Goal: Task Accomplishment & Management: Use online tool/utility

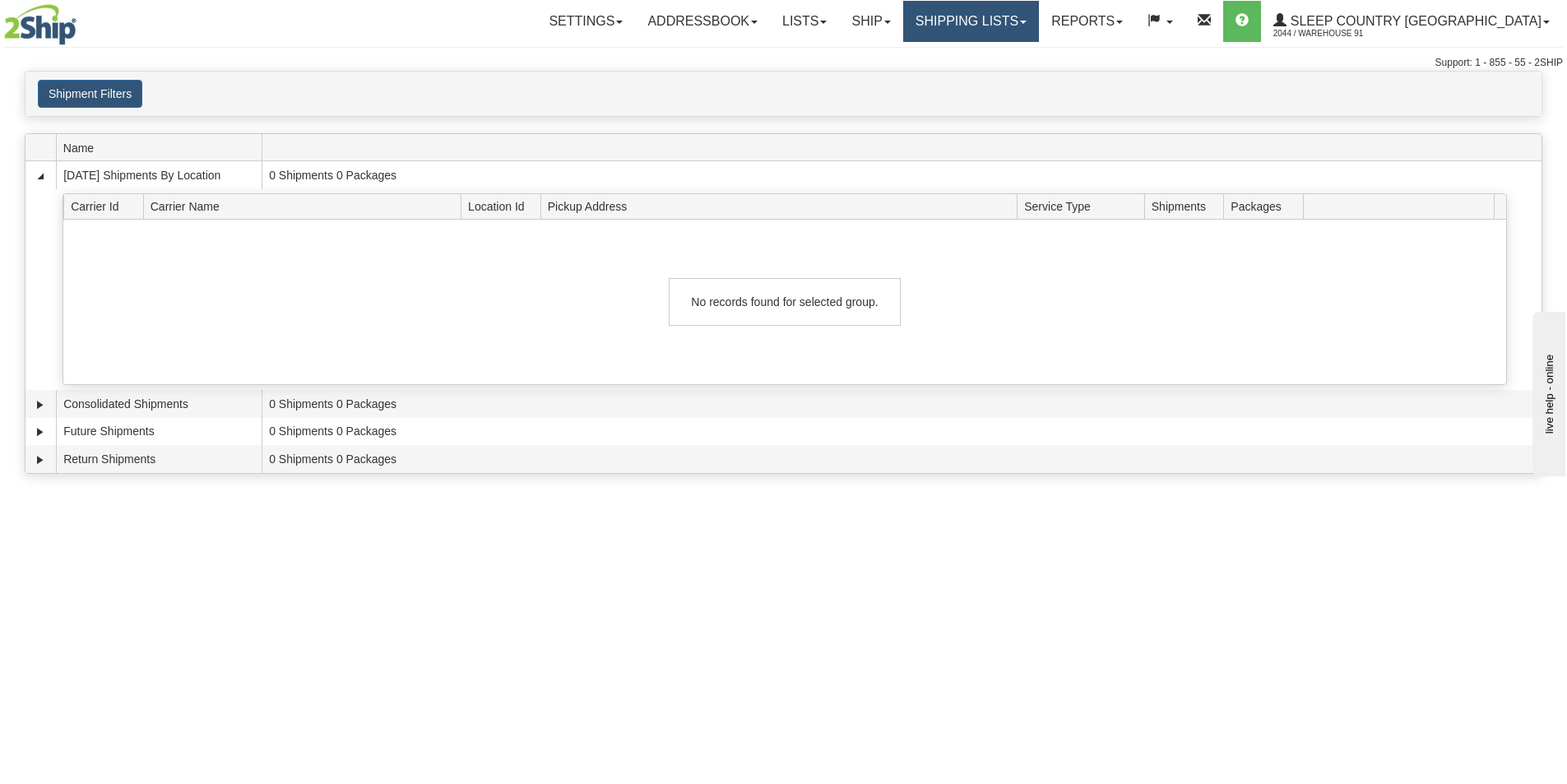
click at [1039, 20] on link "Shipping lists" at bounding box center [971, 22] width 136 height 41
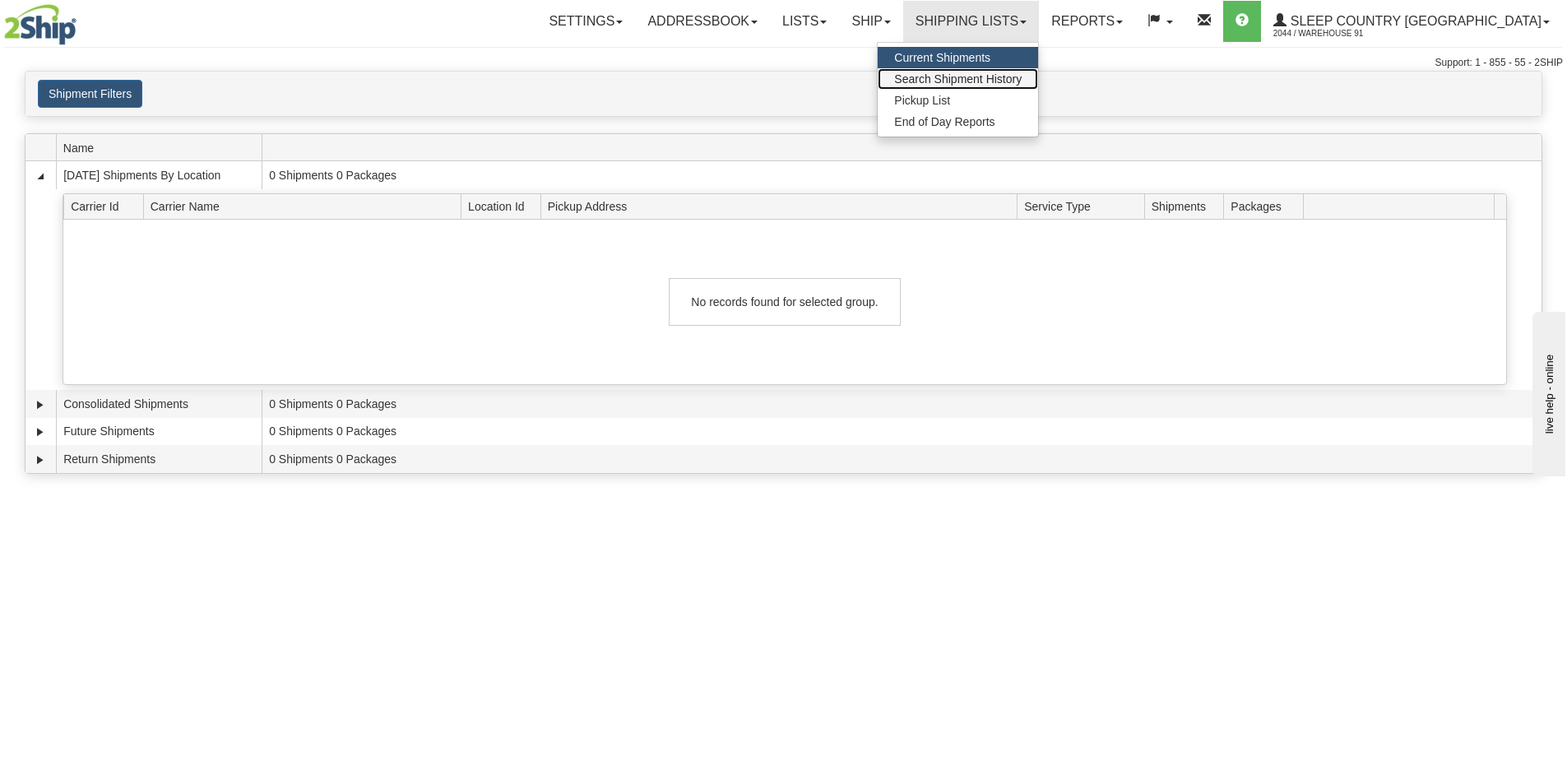
click at [1021, 83] on span "Search Shipment History" at bounding box center [958, 79] width 127 height 13
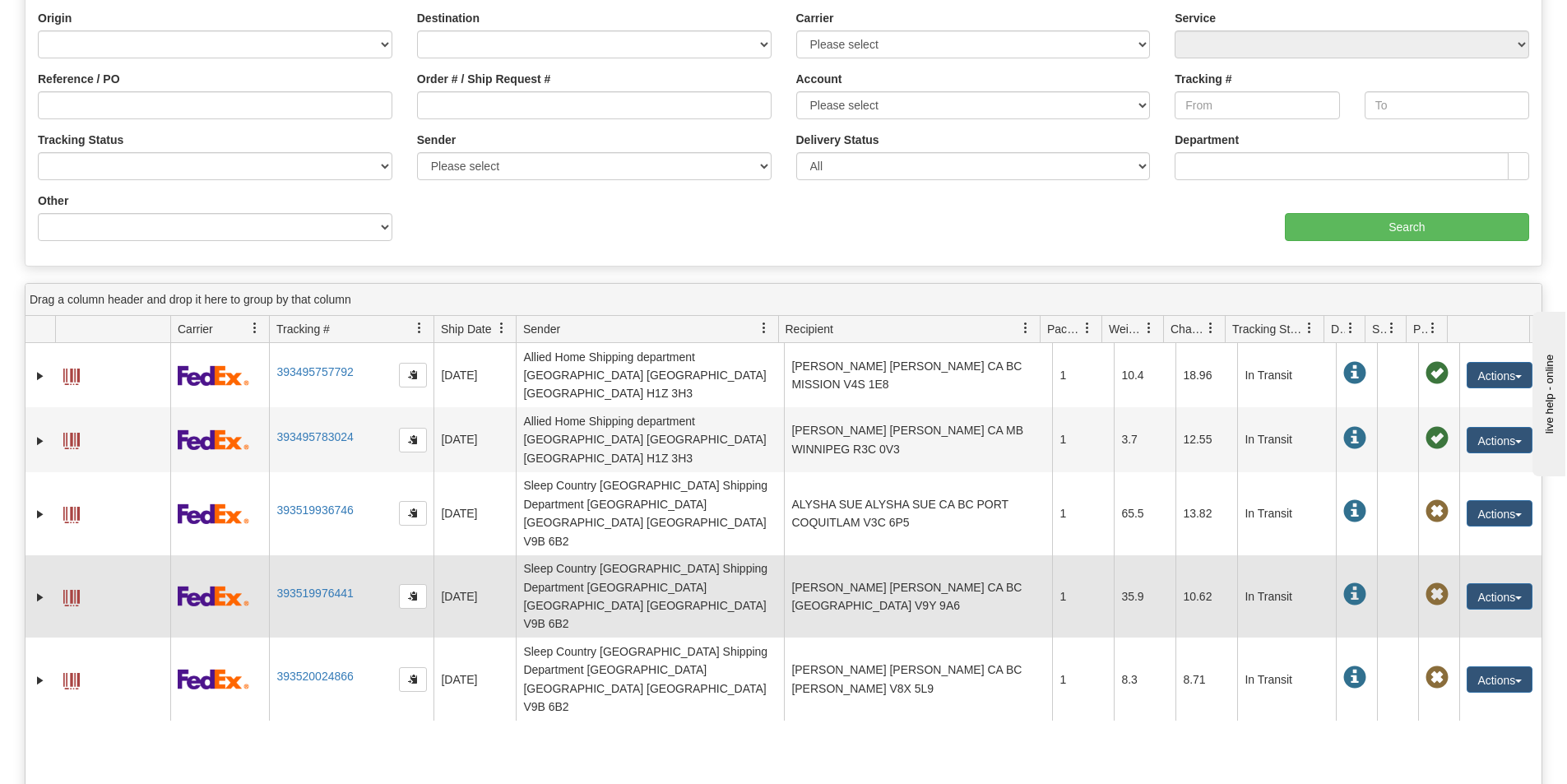
scroll to position [411, 0]
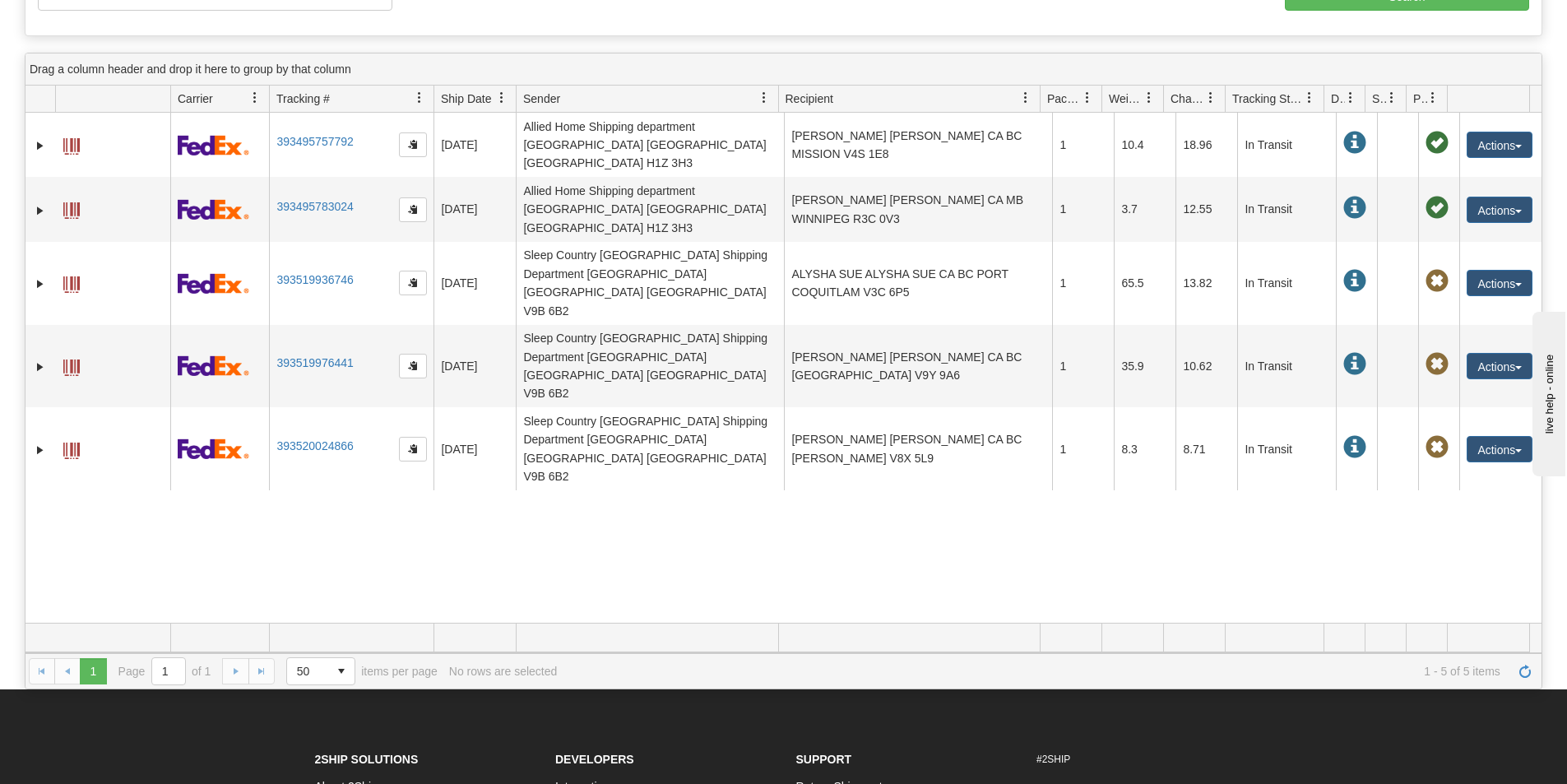
click at [237, 667] on div "1 1 Page 1 of 1 50 25 50 100 500 1000 items per page 1 - 5 of 5 items No rows a…" at bounding box center [784, 671] width 1516 height 36
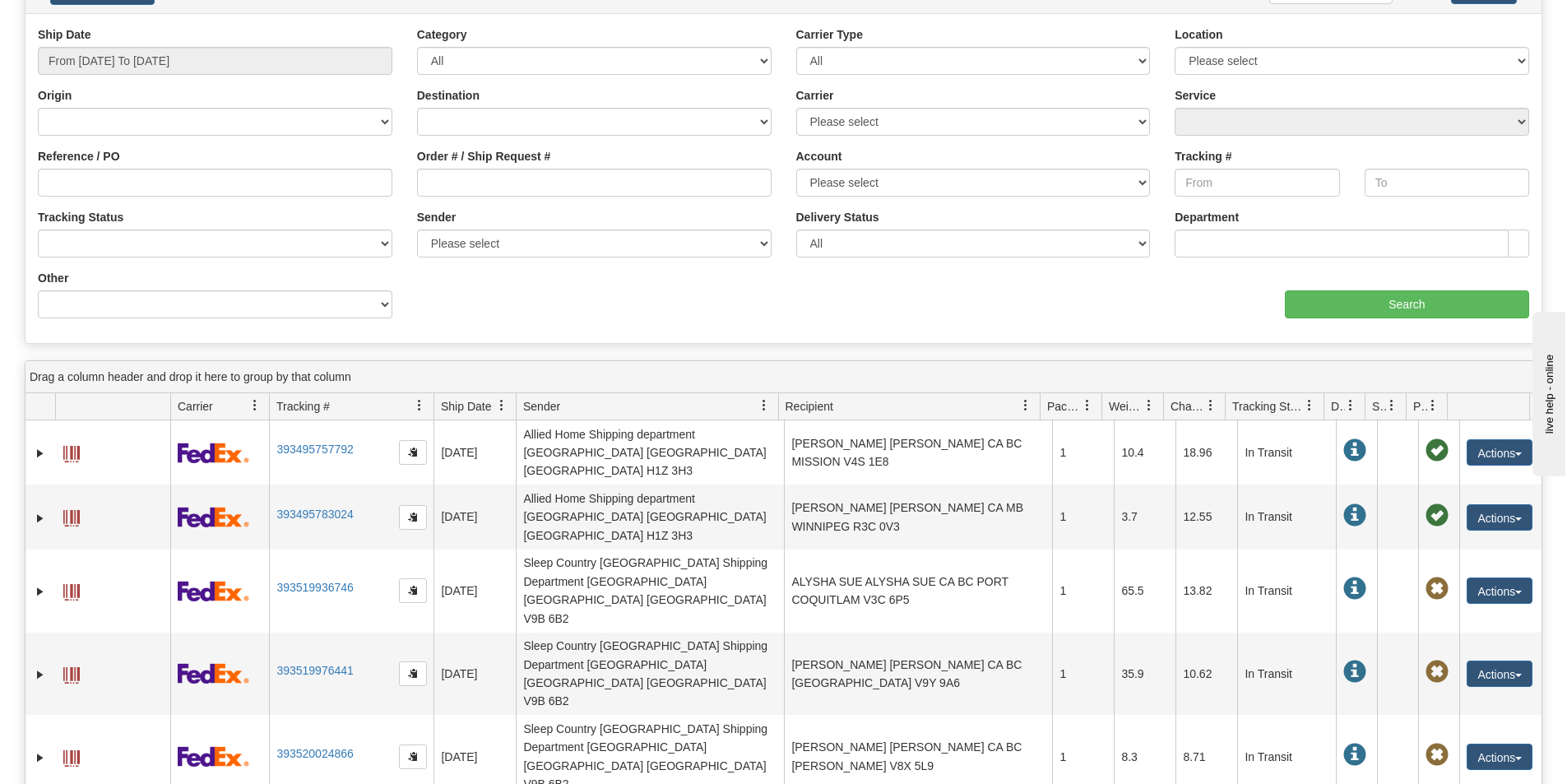
scroll to position [0, 0]
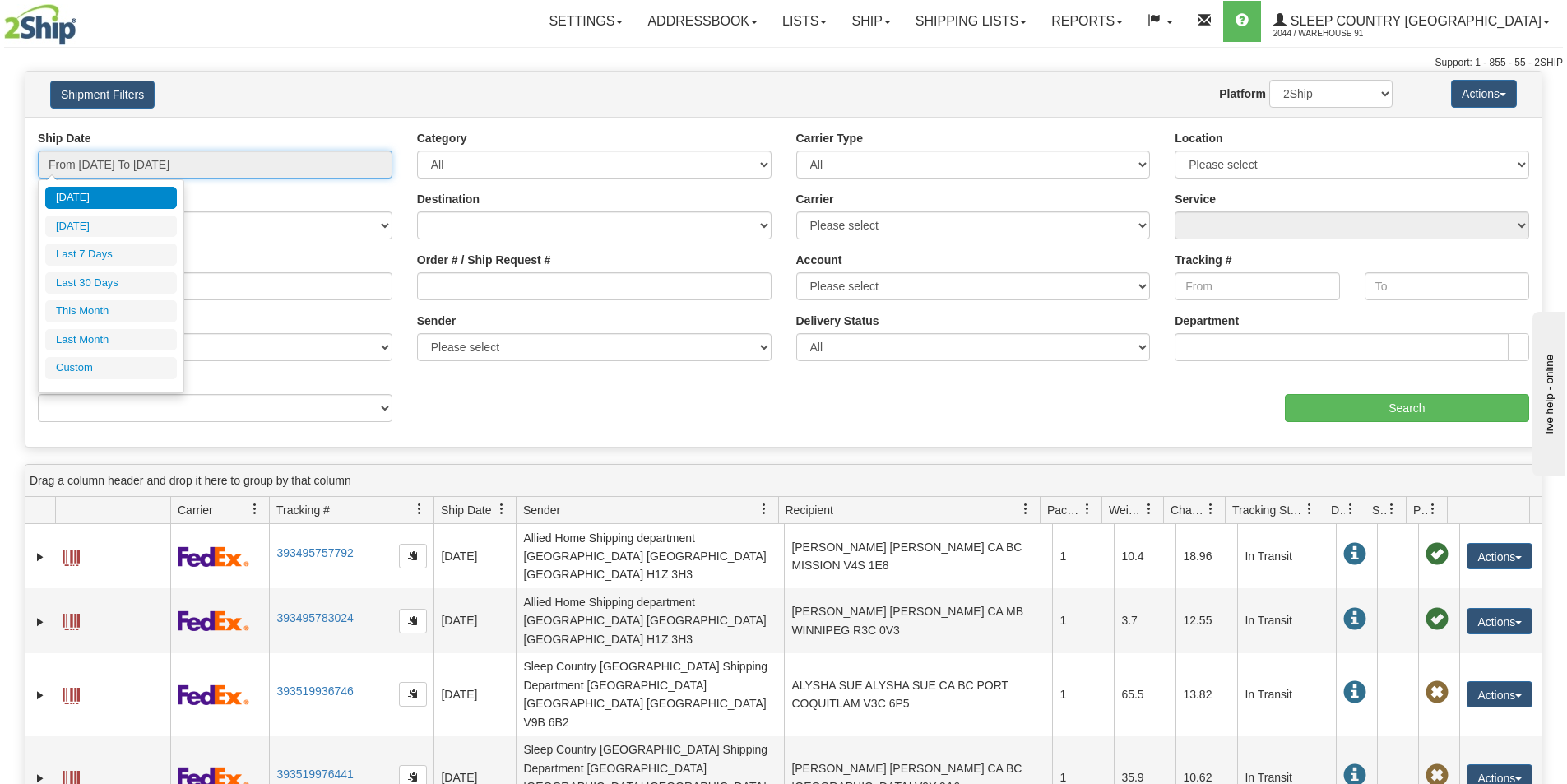
click at [190, 157] on input "From 09/23/2025 To 09/24/2025" at bounding box center [214, 165] width 355 height 28
click at [116, 258] on li "Last 7 Days" at bounding box center [110, 254] width 132 height 22
type input "From 09/18/2025 To 09/24/2025"
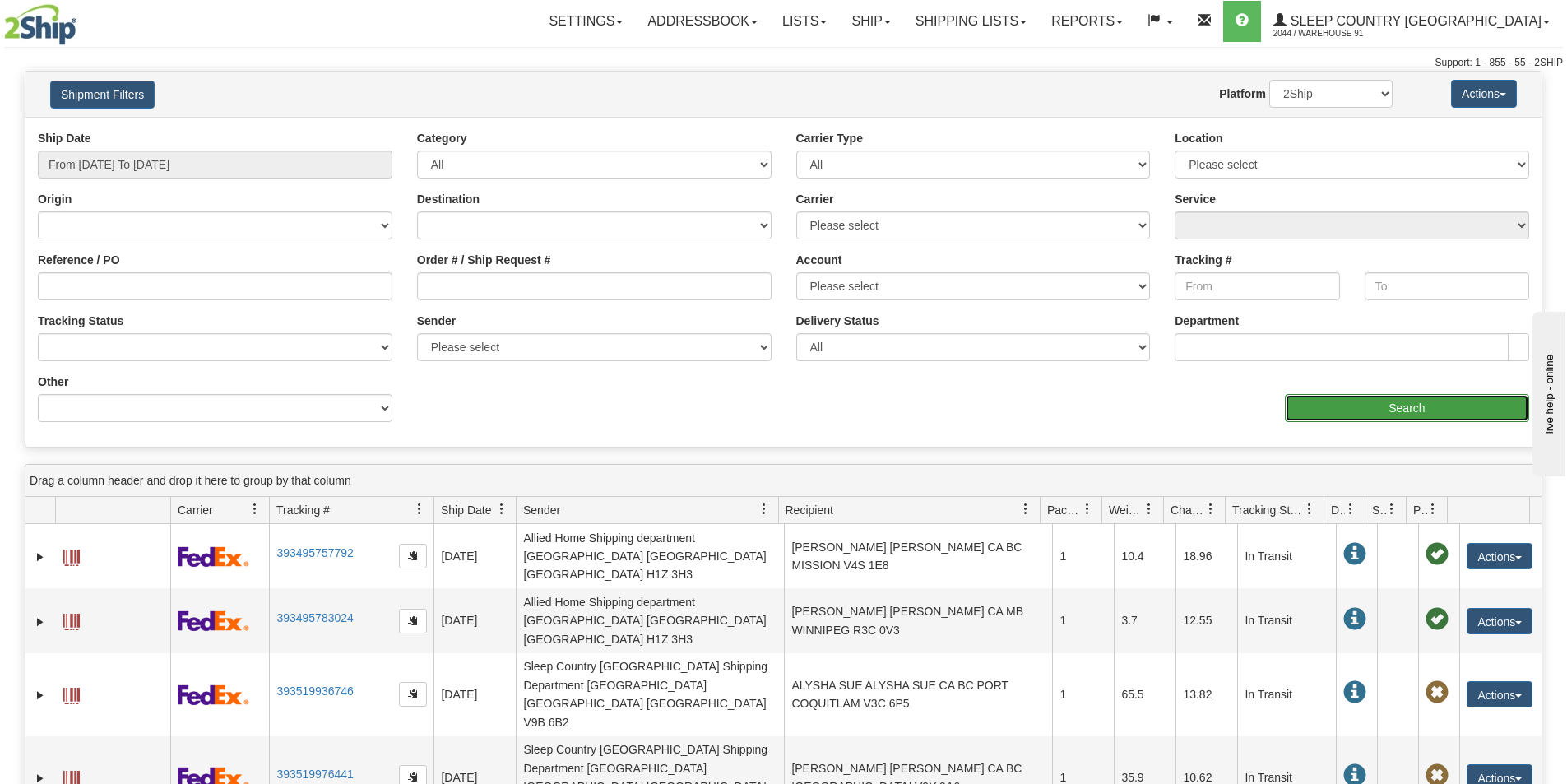
click at [1366, 397] on input "Search" at bounding box center [1407, 408] width 244 height 28
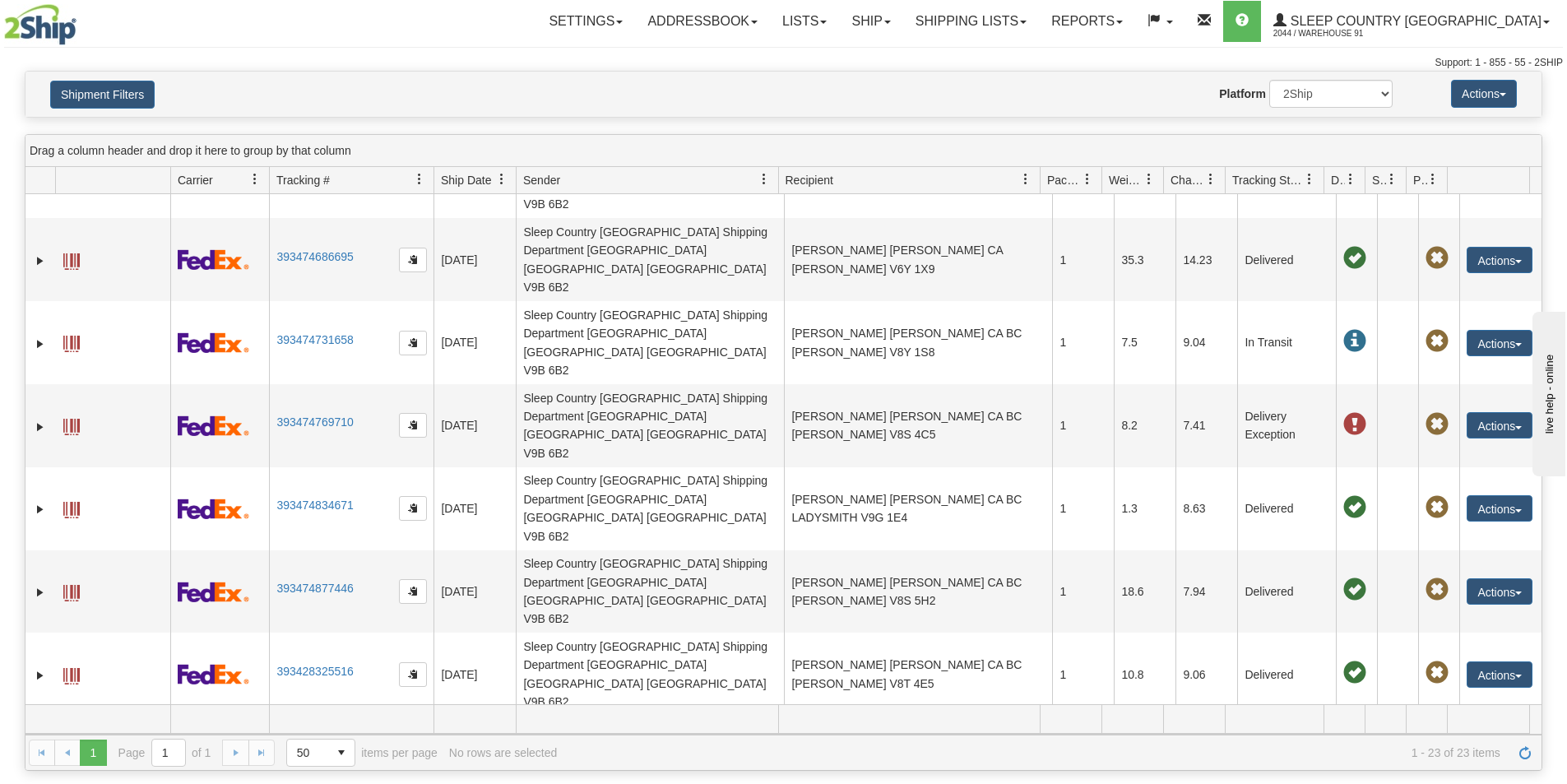
scroll to position [567, 0]
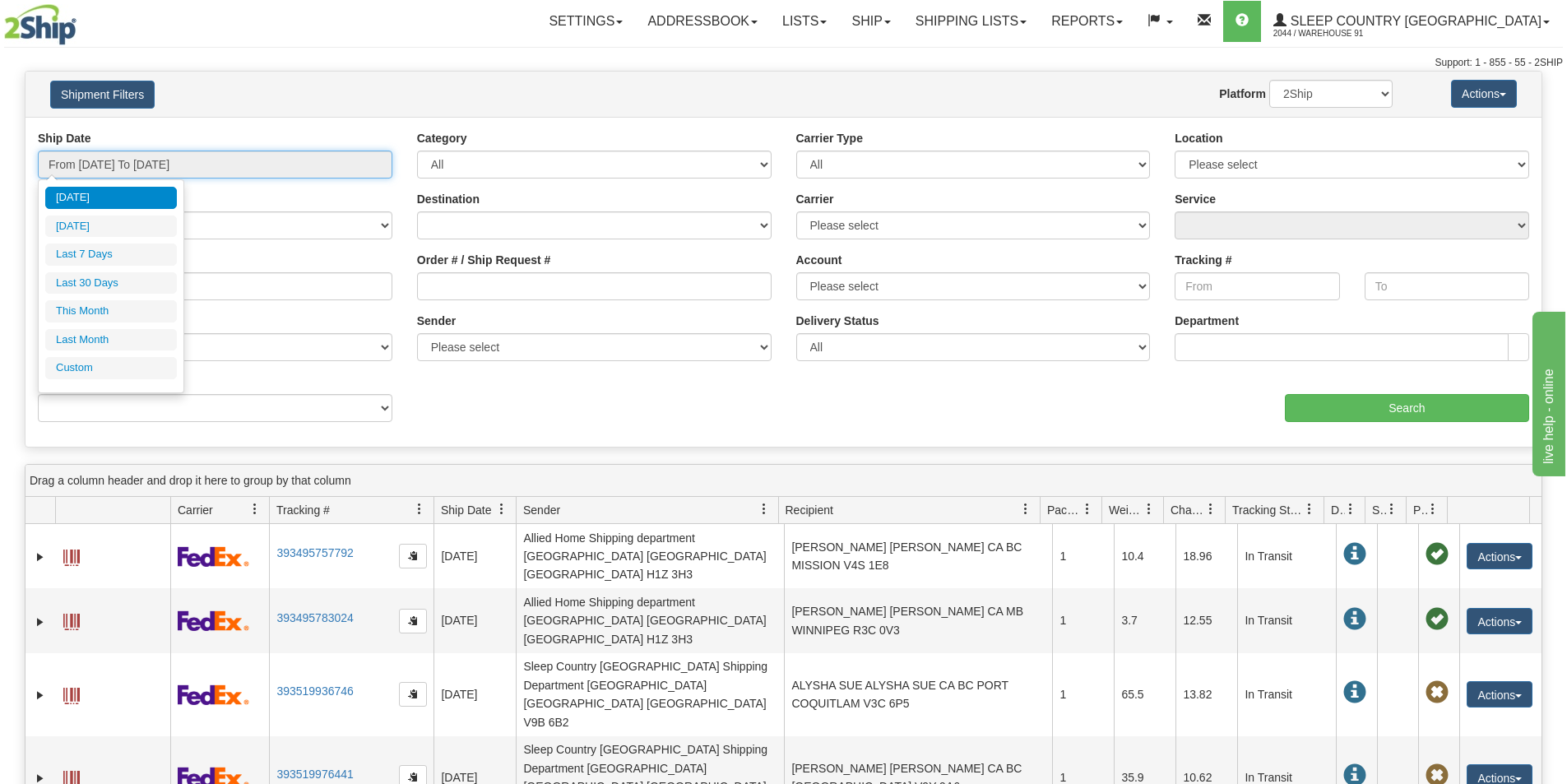
click at [289, 167] on input "From 09/23/2025 To 09/24/2025" at bounding box center [214, 165] width 355 height 28
click at [101, 255] on li "Last 7 Days" at bounding box center [110, 254] width 132 height 22
type input "From 09/18/2025 To 09/24/2025"
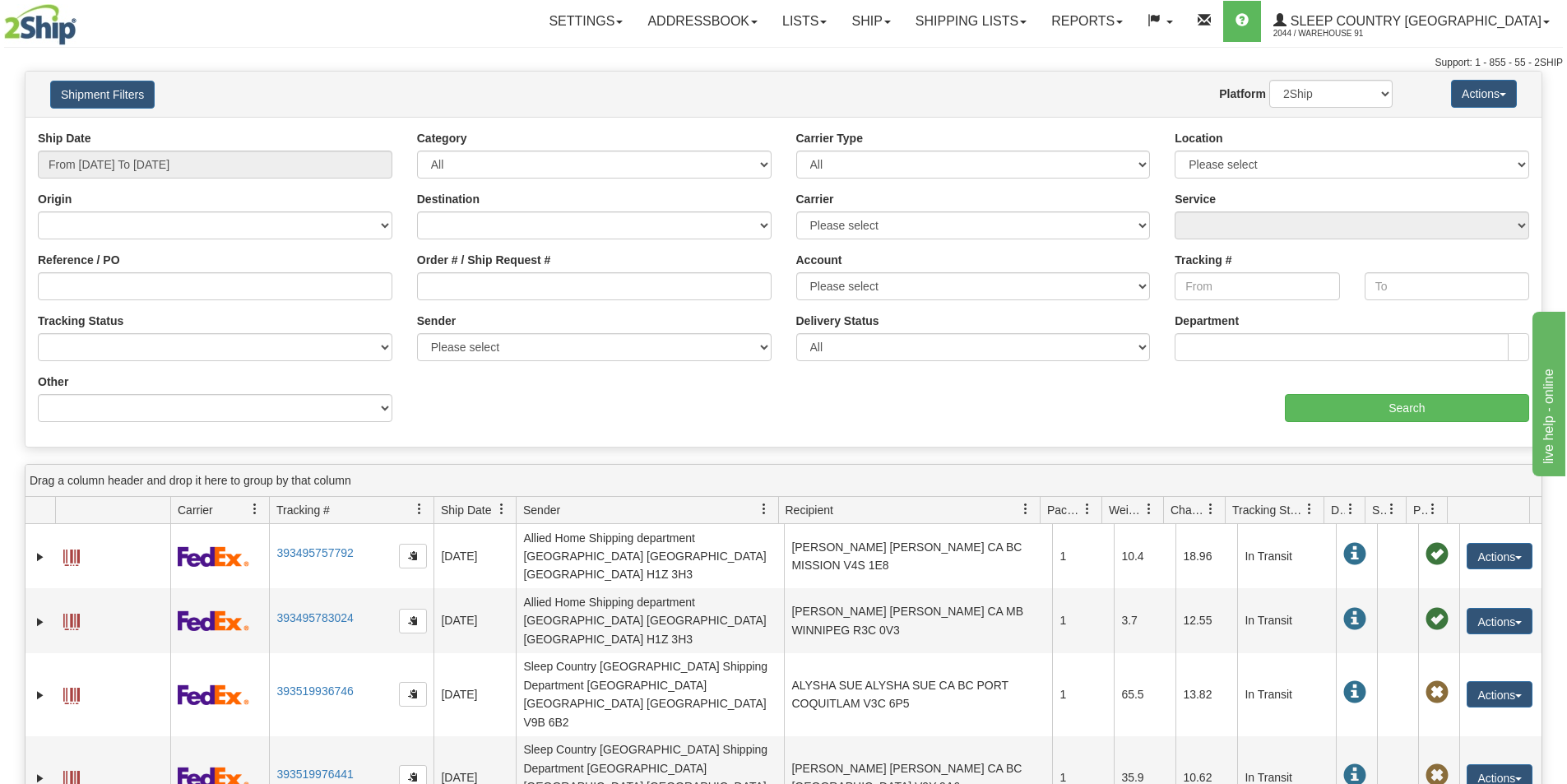
click at [1332, 422] on div "Ship Date From 09/18/2025 To 09/24/2025 Category All Inbound Outbound Carrier T…" at bounding box center [784, 282] width 1516 height 304
click at [1365, 411] on input "Search" at bounding box center [1407, 408] width 244 height 28
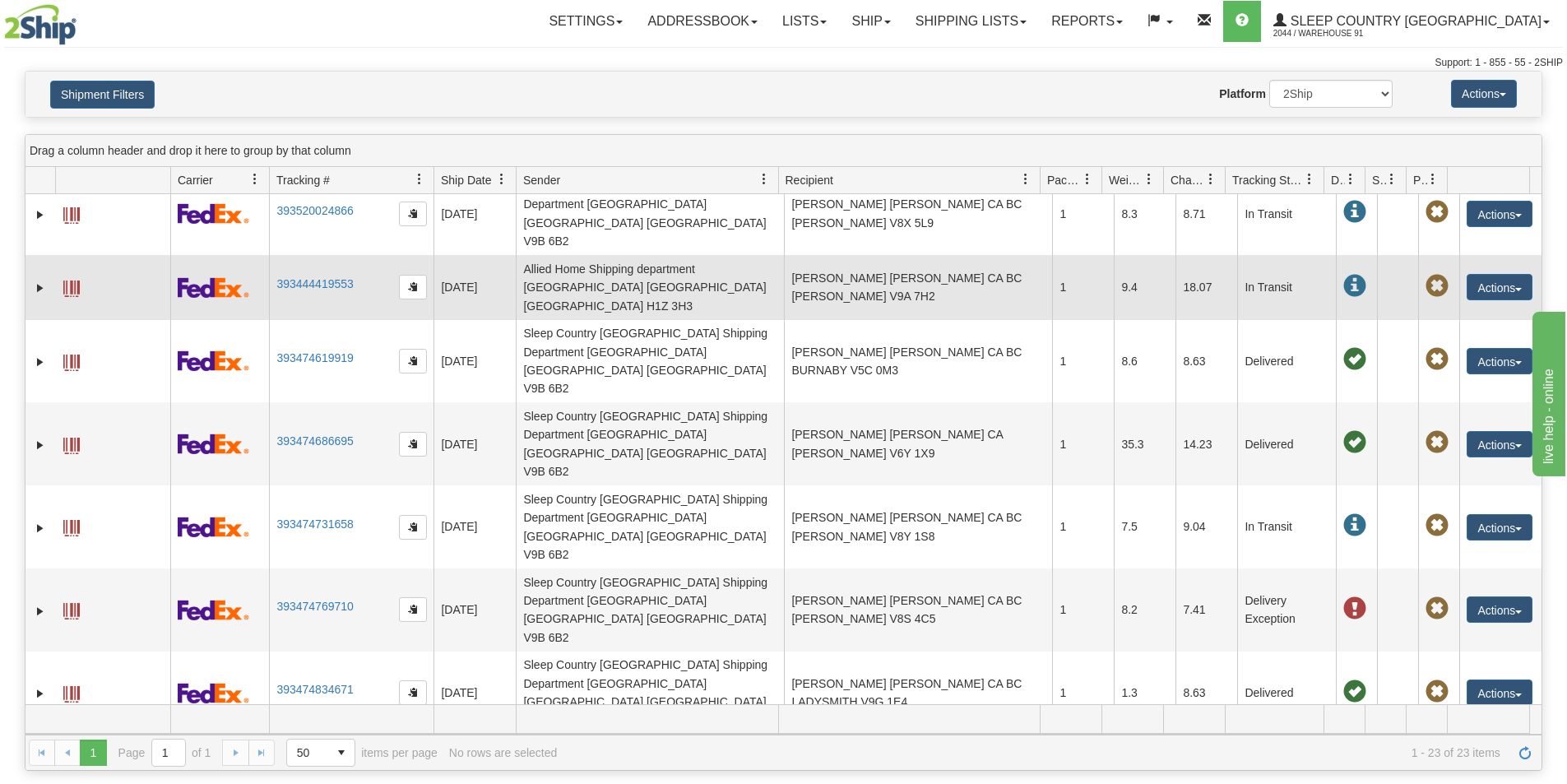
scroll to position [329, 0]
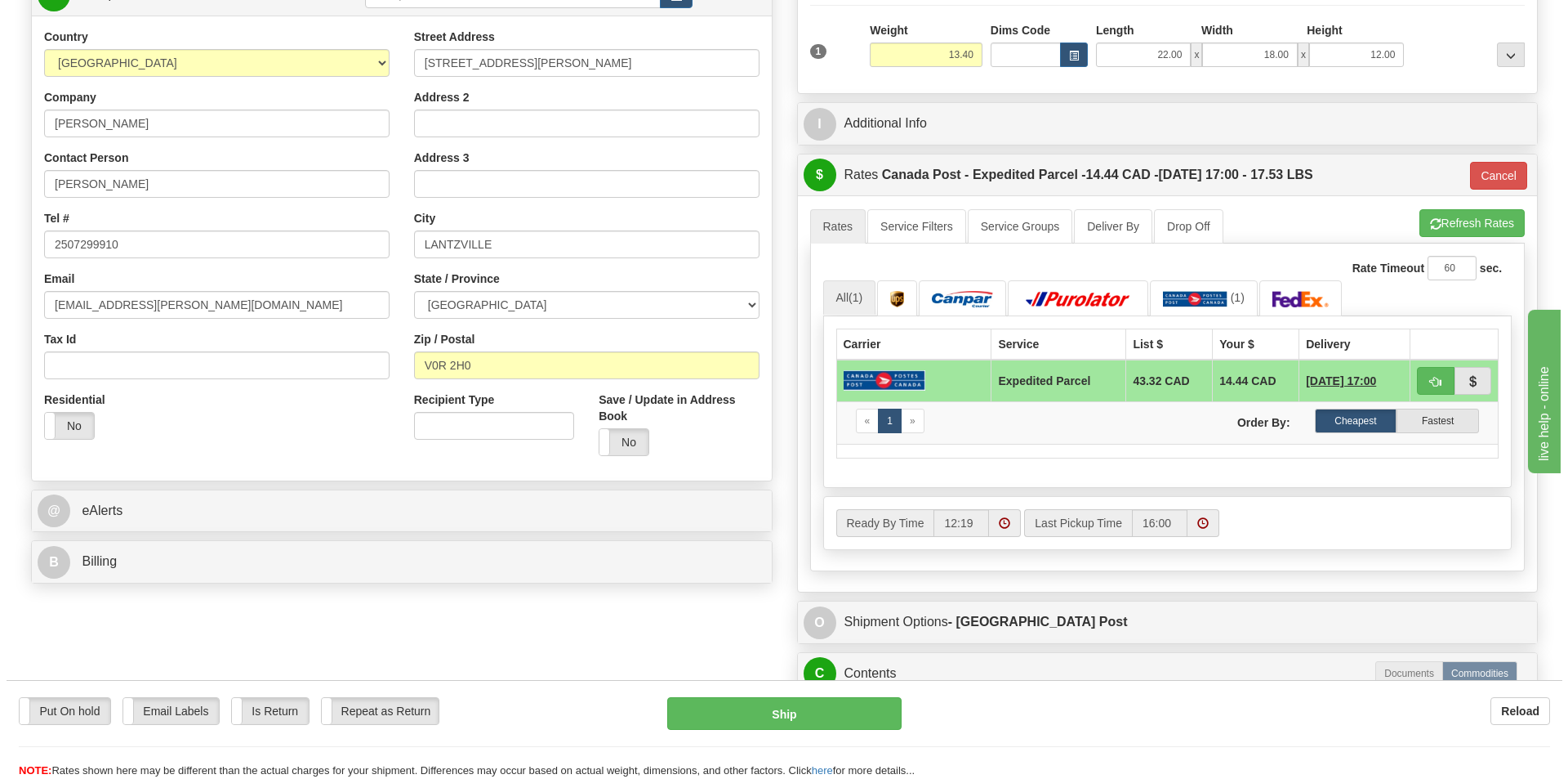
scroll to position [490, 0]
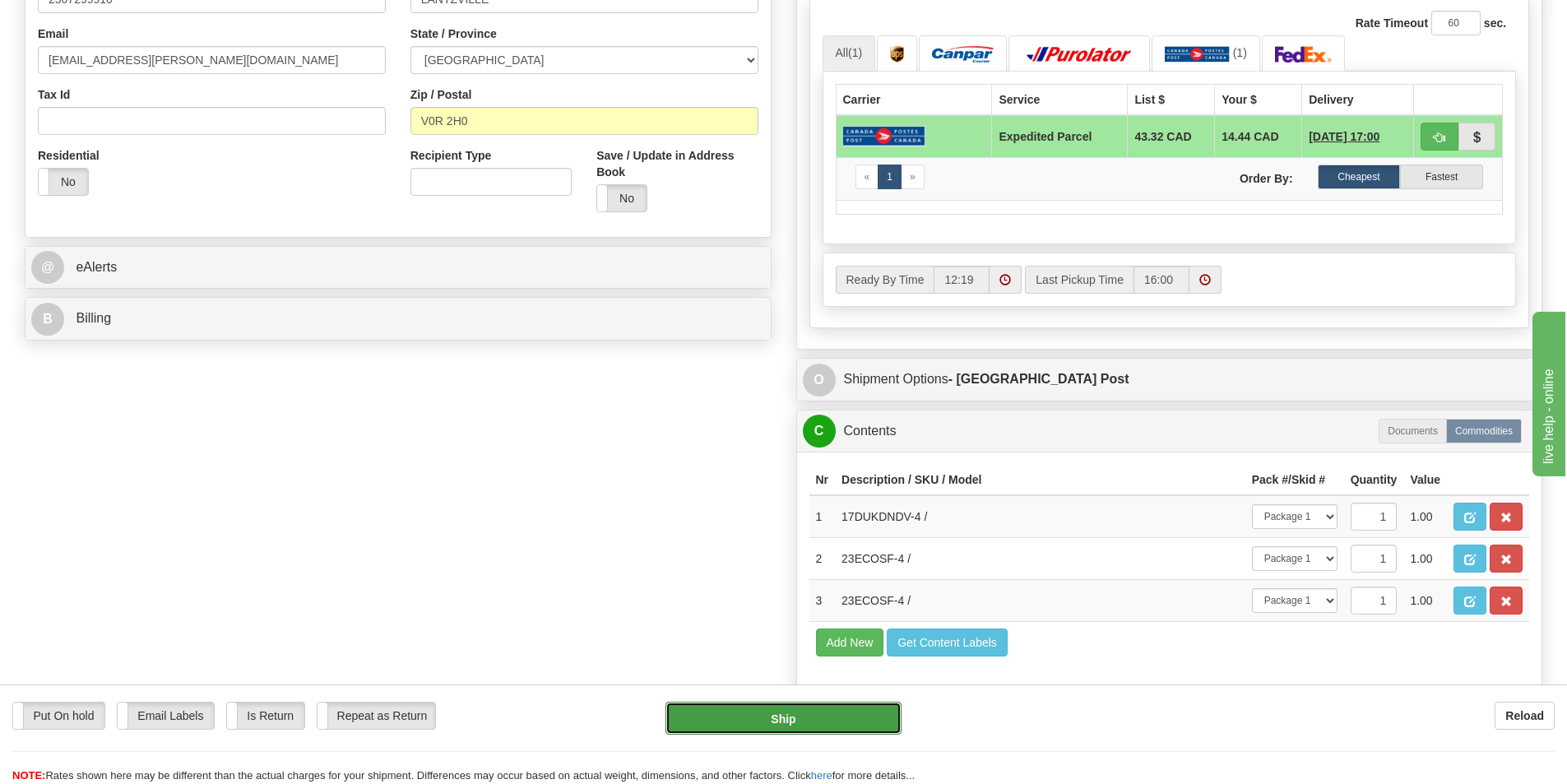
click at [815, 704] on button "Ship" at bounding box center [784, 718] width 236 height 33
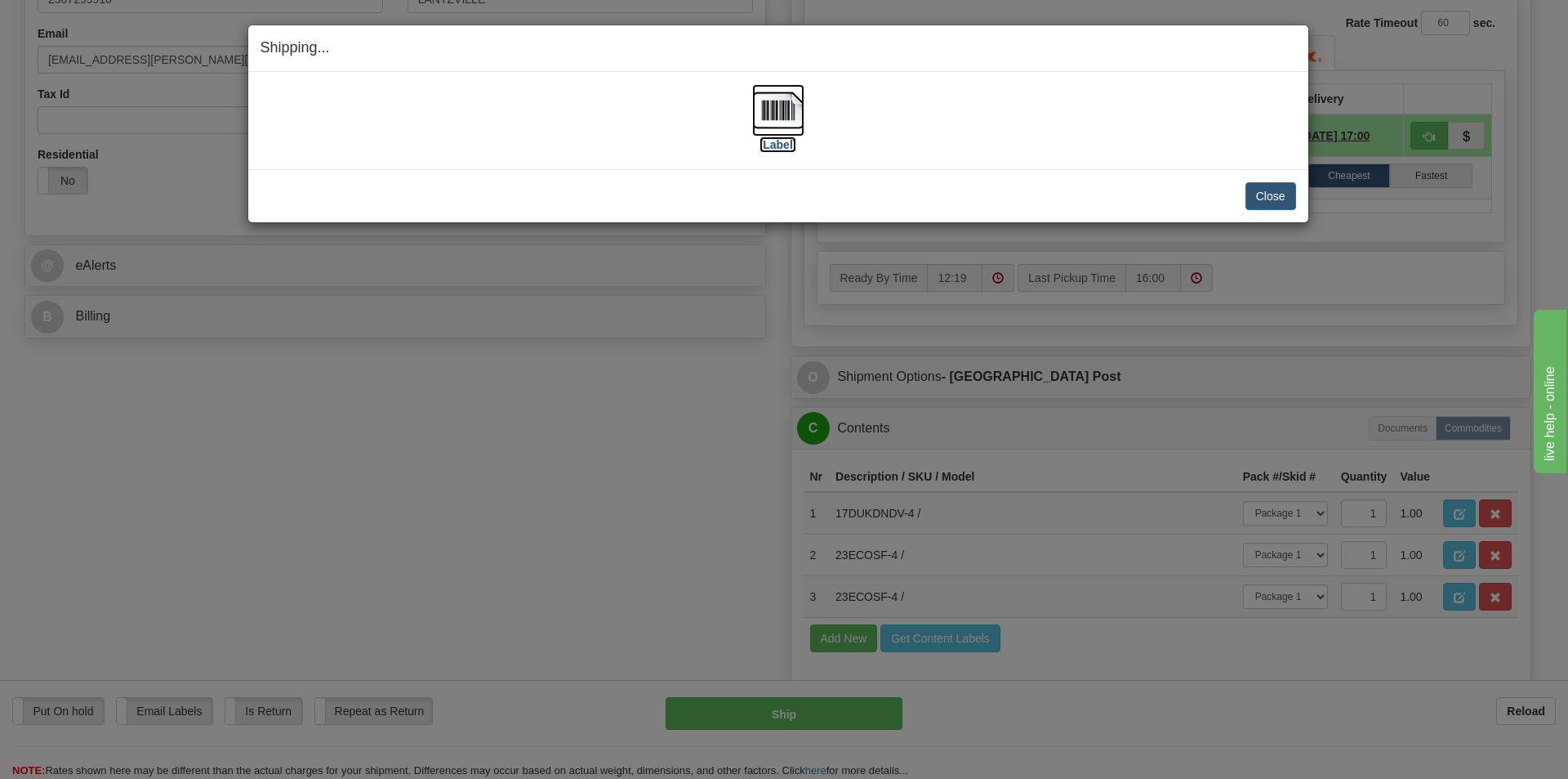
click at [792, 116] on img at bounding box center [778, 111] width 52 height 52
click at [1279, 193] on button "Close" at bounding box center [1271, 196] width 50 height 28
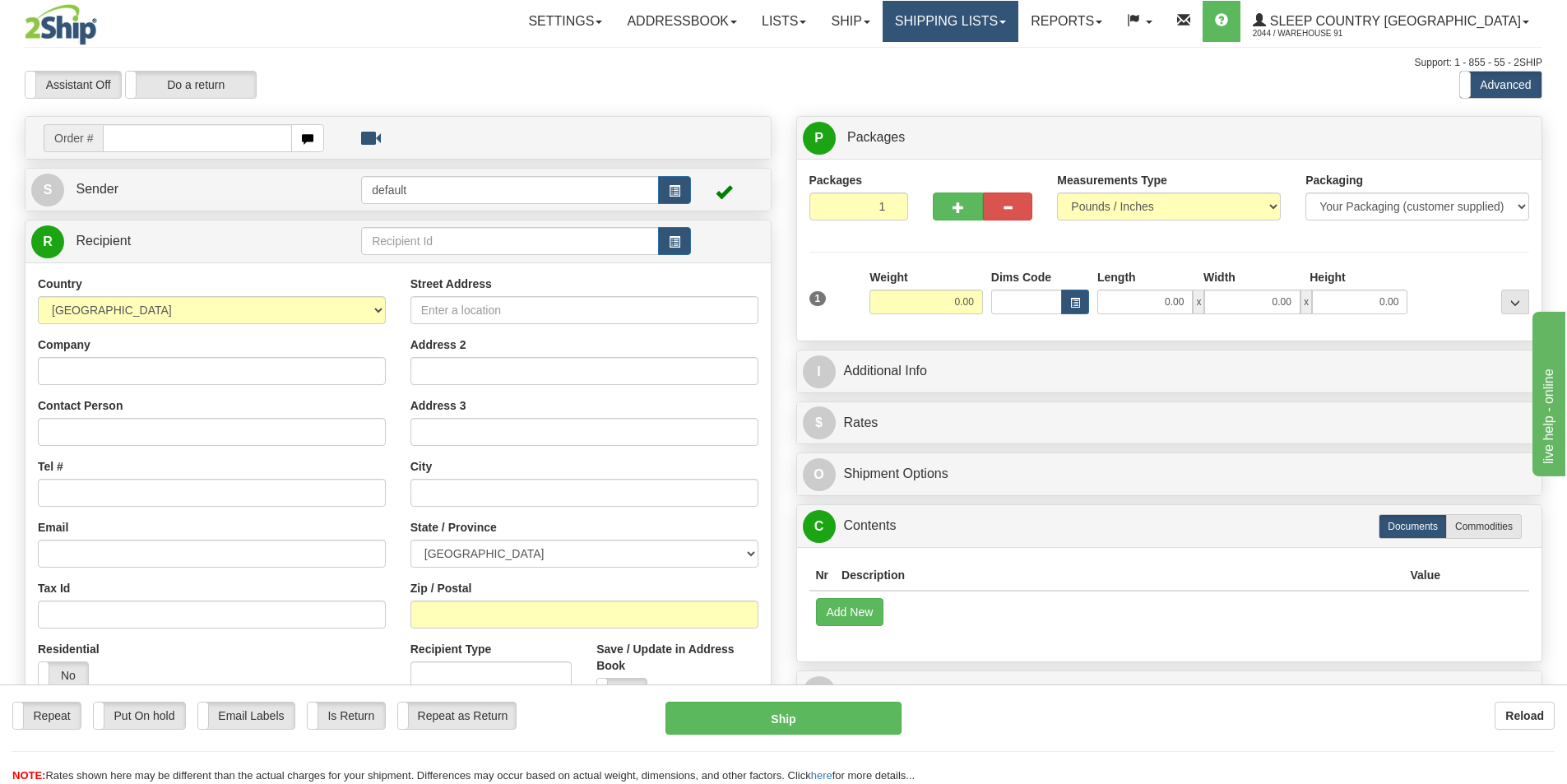
click at [1015, 12] on link "Shipping lists" at bounding box center [950, 22] width 136 height 41
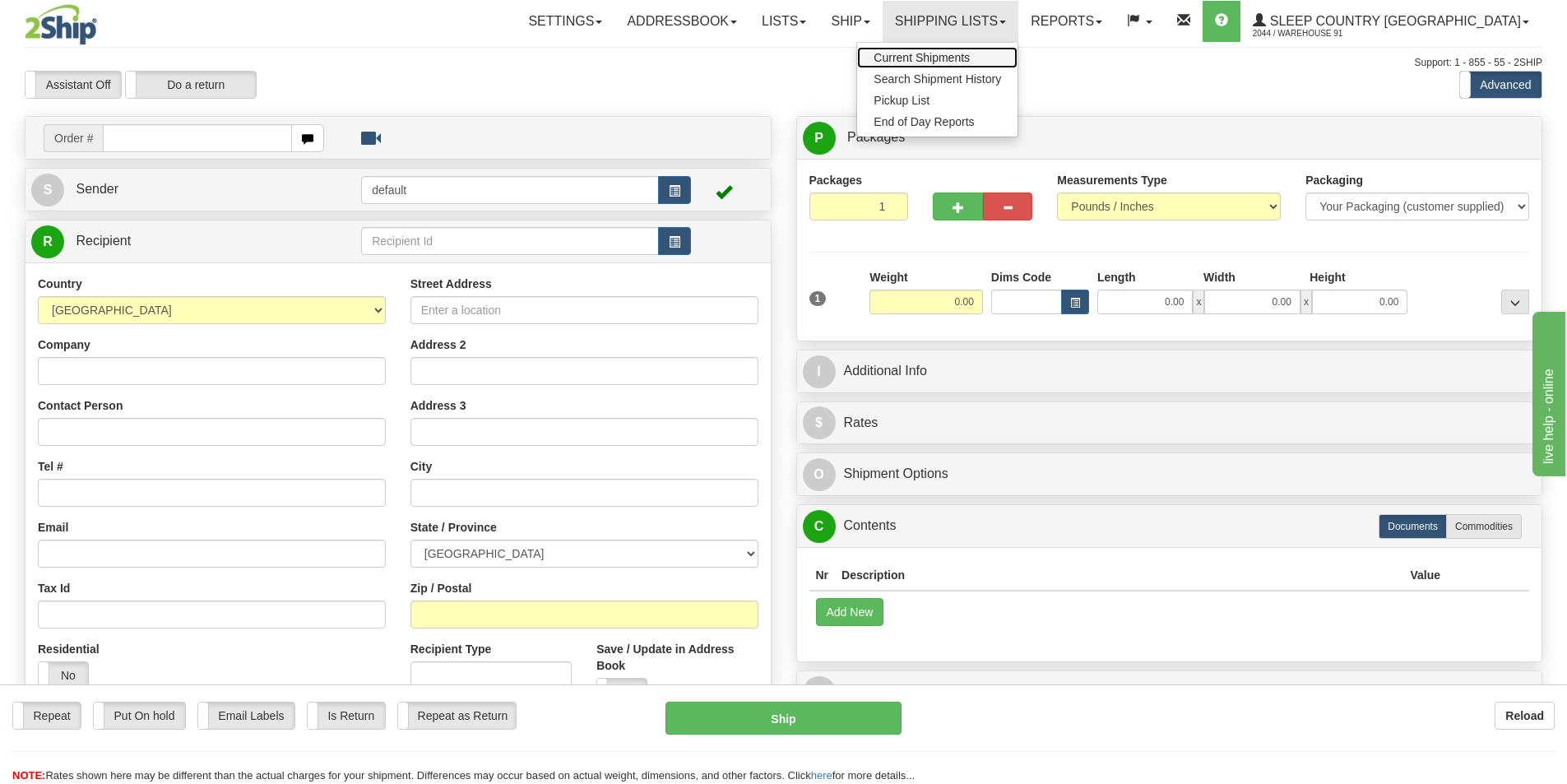
click at [970, 53] on span "Current Shipments" at bounding box center [921, 57] width 96 height 13
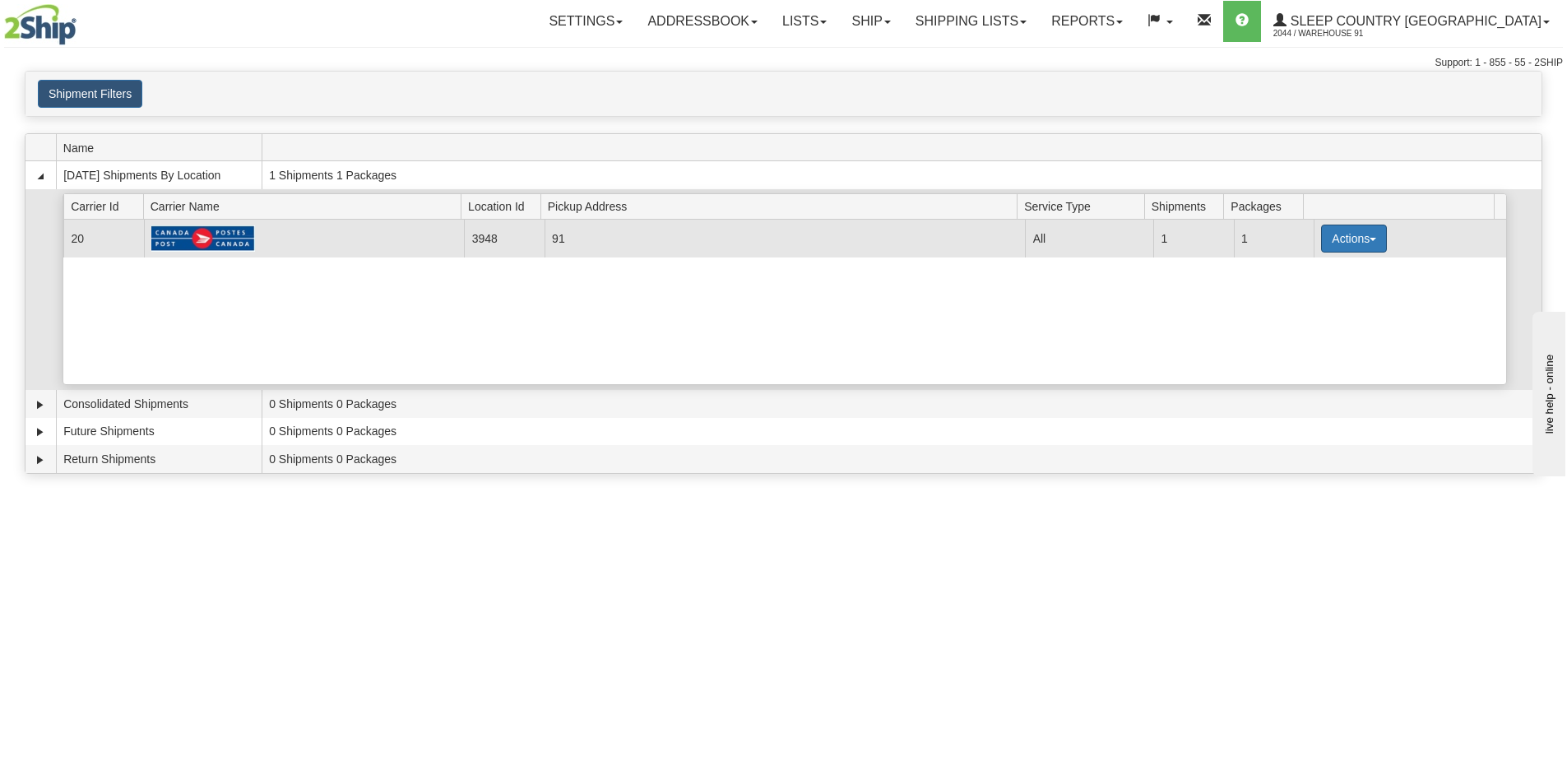
click at [1328, 240] on button "Actions" at bounding box center [1354, 239] width 66 height 28
click at [1299, 295] on span "Close" at bounding box center [1290, 290] width 37 height 11
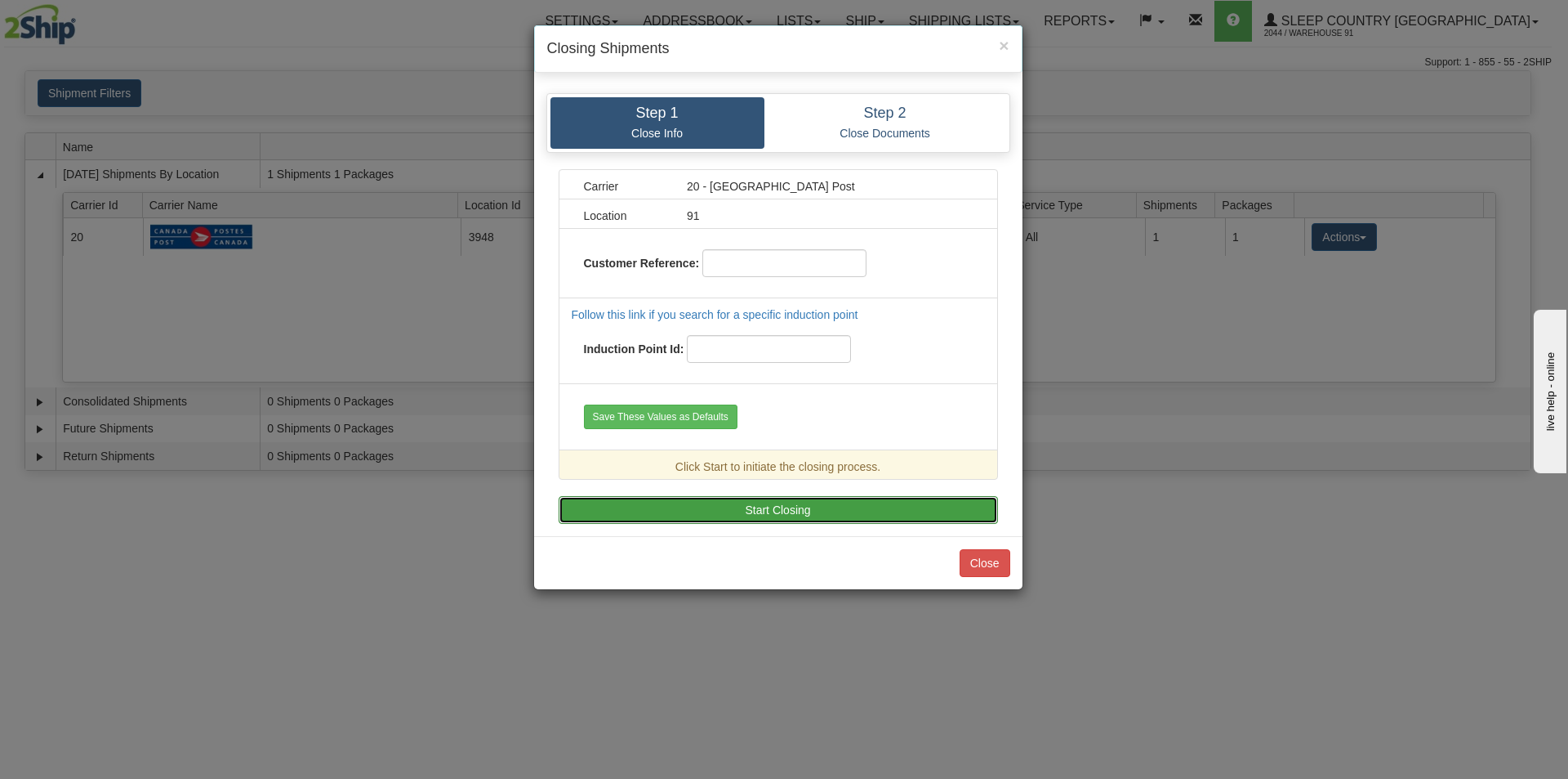
click at [863, 515] on button "Start Closing" at bounding box center [778, 509] width 440 height 28
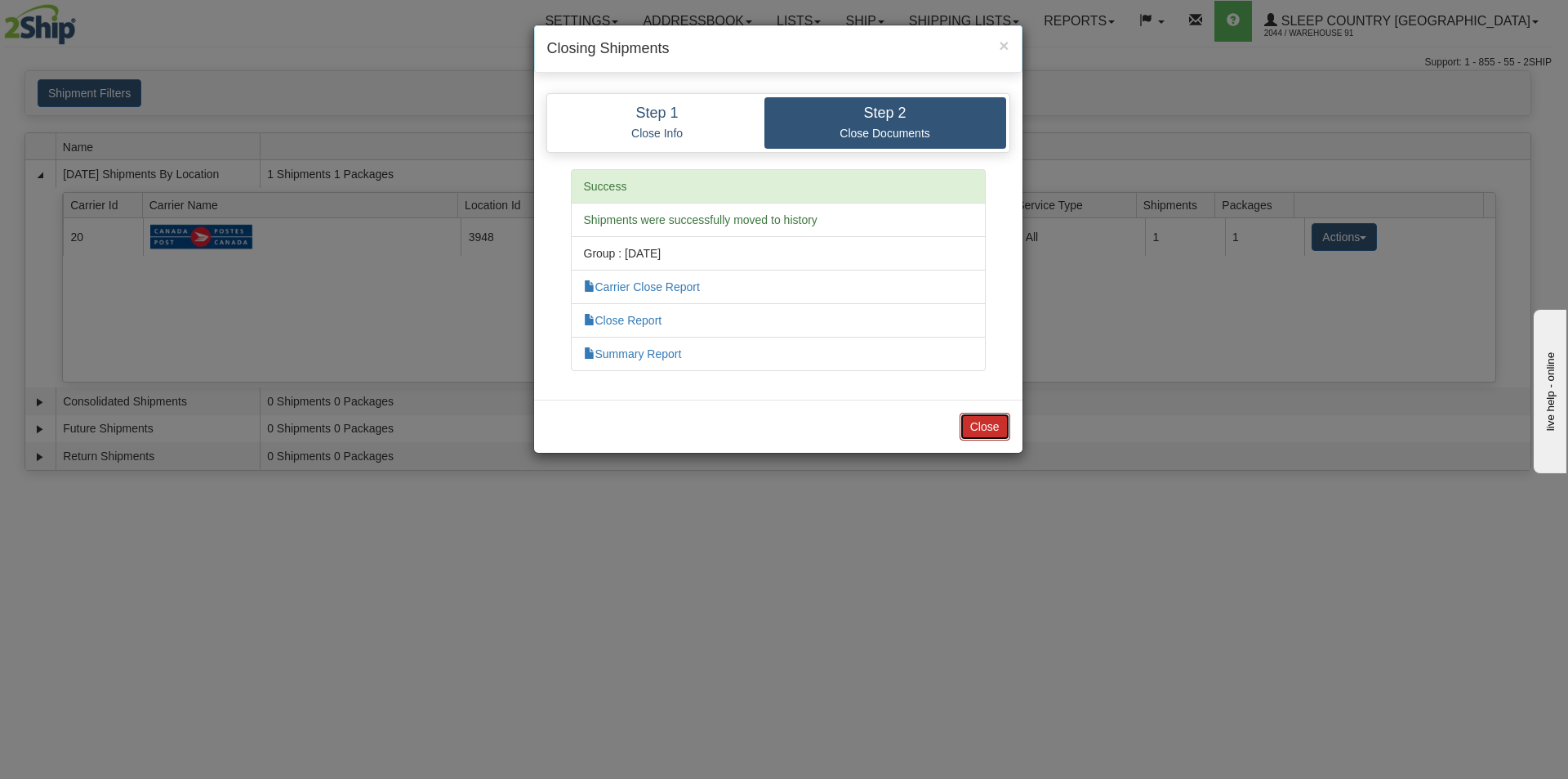
click at [982, 422] on button "Close" at bounding box center [985, 427] width 50 height 28
